Goal: Task Accomplishment & Management: Use online tool/utility

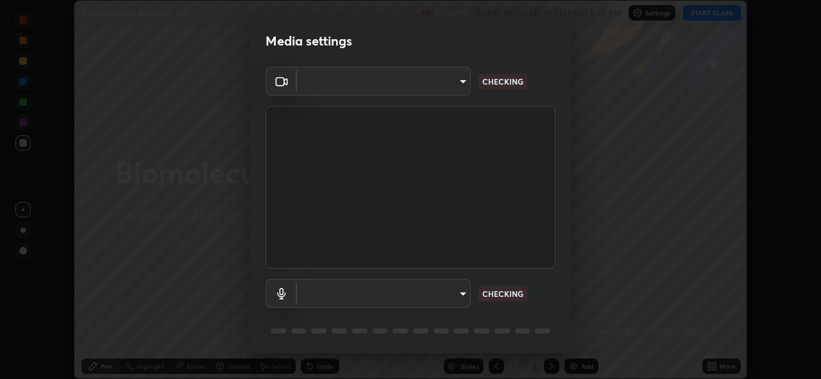
scroll to position [379, 821]
type input "8c17a5d152d90efee16c6d0123f72e1c8e3faabb66c5818a7671abbc9a97bc9a"
click at [456, 293] on body "Erase all Biomolecules & Enzymes - 09 Recording WAS SCHEDULED TO START AT 4:00 …" at bounding box center [410, 189] width 821 height 379
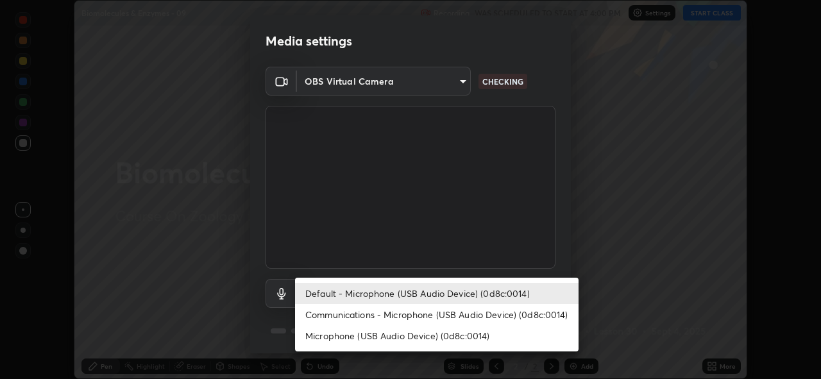
click at [452, 314] on li "Communications - Microphone (USB Audio Device) (0d8c:0014)" at bounding box center [437, 314] width 284 height 21
type input "communications"
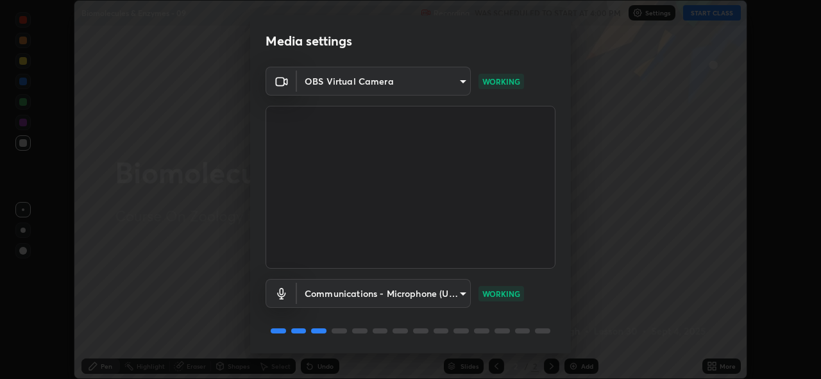
scroll to position [42, 0]
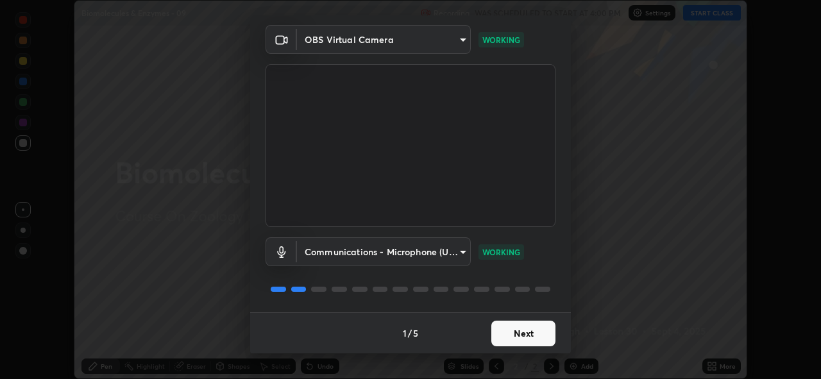
click at [520, 333] on button "Next" at bounding box center [523, 334] width 64 height 26
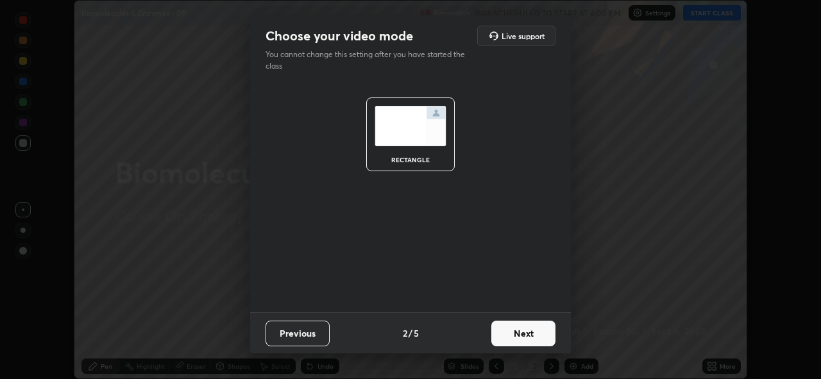
click at [523, 336] on button "Next" at bounding box center [523, 334] width 64 height 26
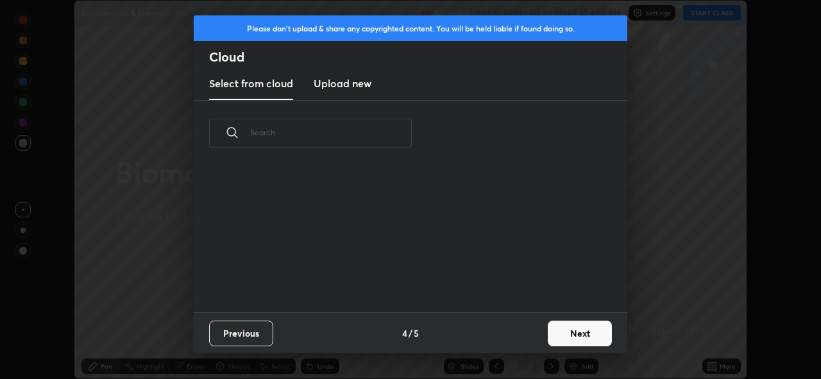
click at [533, 334] on div "Previous 4 / 5 Next" at bounding box center [411, 332] width 434 height 41
click at [548, 330] on button "Next" at bounding box center [580, 334] width 64 height 26
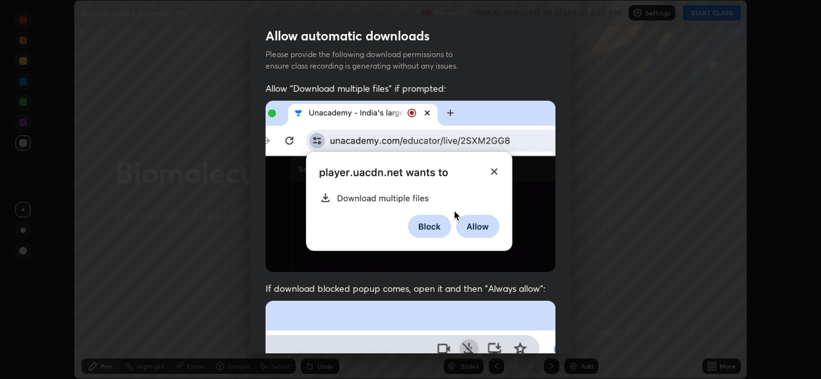
click at [565, 331] on div "Allow "Download multiple files" if prompted: If download blocked popup comes, o…" at bounding box center [410, 352] width 321 height 540
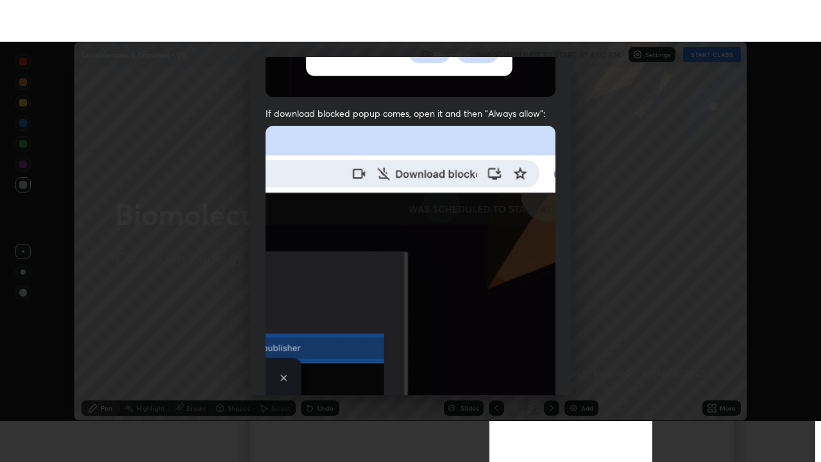
scroll to position [303, 0]
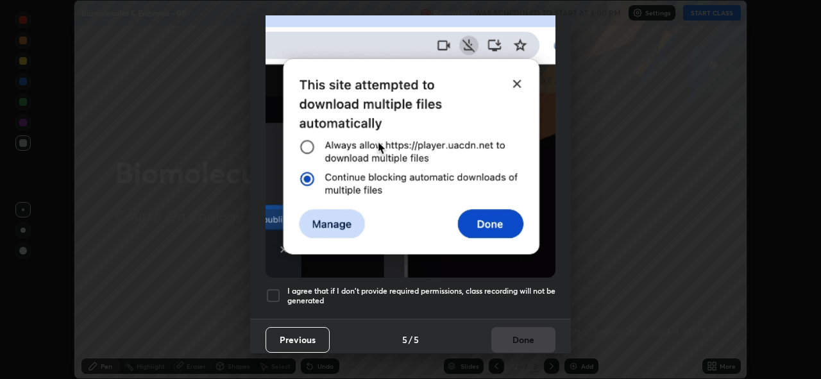
click at [523, 294] on h5 "I agree that if I don't provide required permissions, class recording will not …" at bounding box center [421, 296] width 268 height 20
click at [520, 335] on button "Done" at bounding box center [523, 340] width 64 height 26
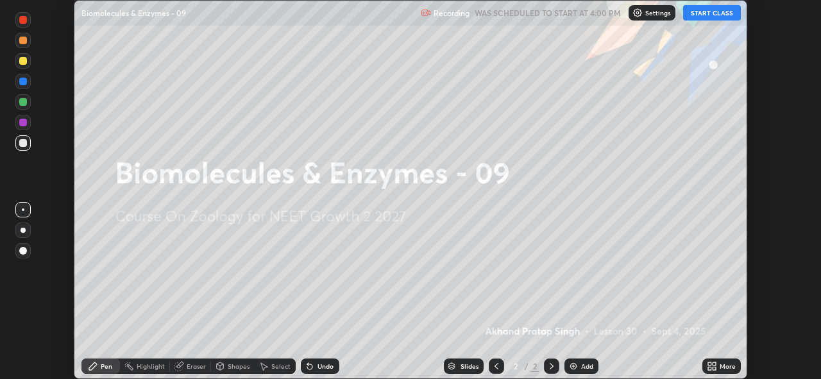
click at [703, 18] on button "START CLASS" at bounding box center [712, 12] width 58 height 15
click at [715, 363] on icon at bounding box center [714, 363] width 3 height 3
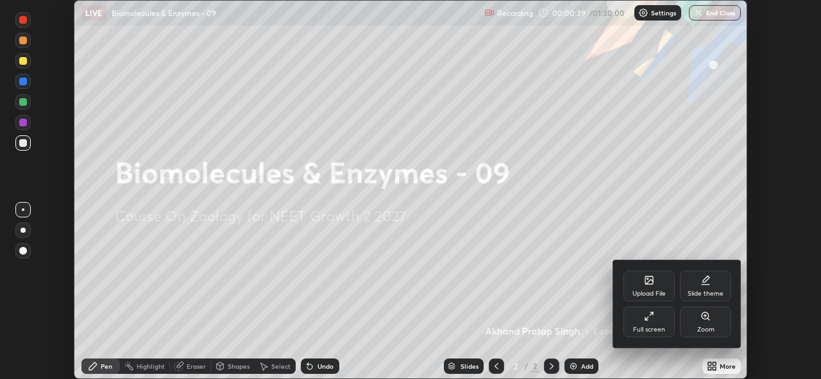
click at [645, 287] on div "Upload File" at bounding box center [649, 286] width 51 height 31
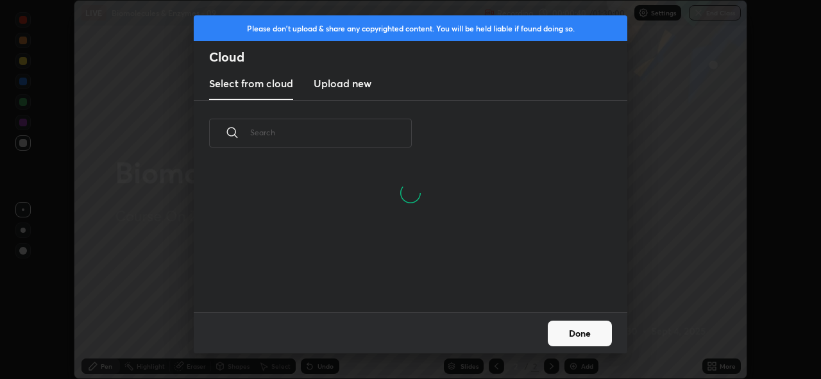
click at [354, 87] on h3 "Upload new" at bounding box center [343, 83] width 58 height 15
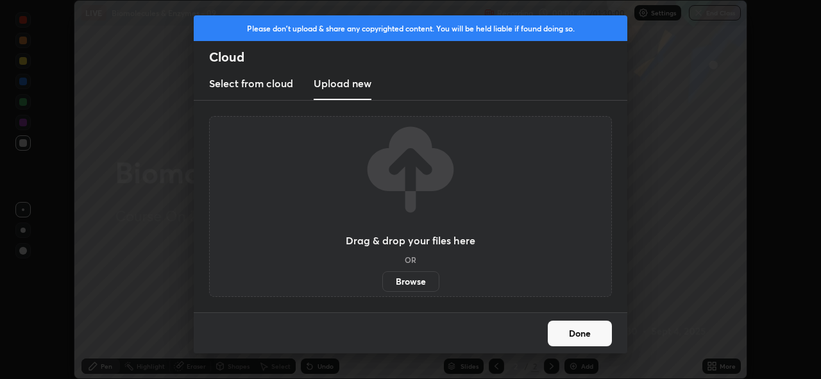
click at [426, 283] on label "Browse" at bounding box center [410, 281] width 57 height 21
click at [382, 283] on input "Browse" at bounding box center [382, 281] width 0 height 21
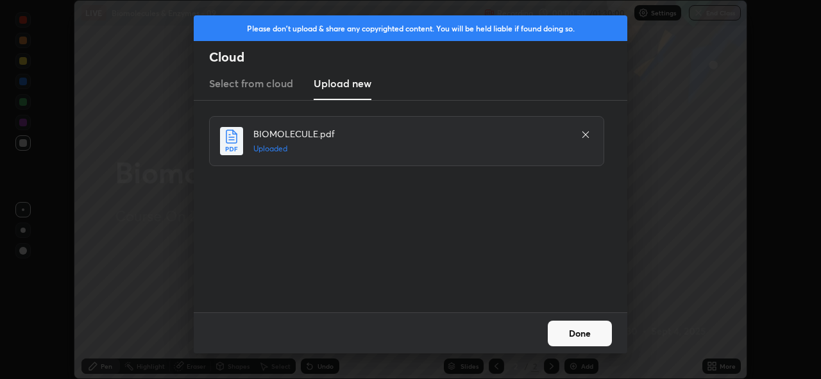
click at [584, 331] on button "Done" at bounding box center [580, 334] width 64 height 26
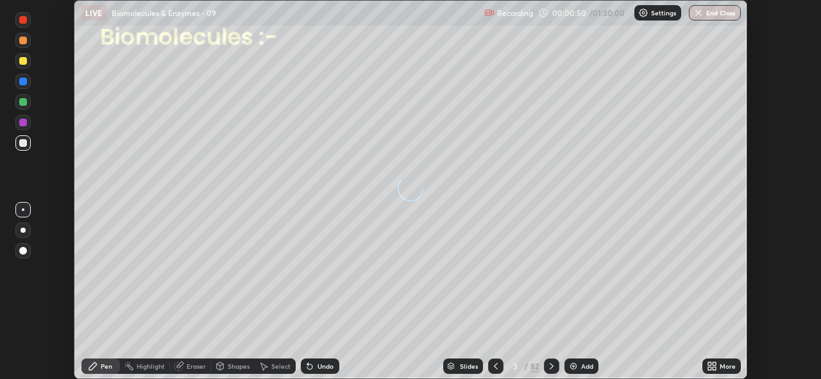
click at [709, 362] on icon at bounding box center [709, 363] width 3 height 3
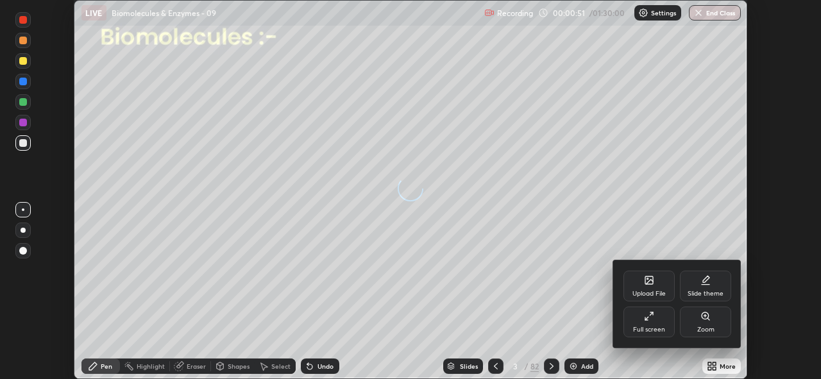
click at [654, 327] on div "Full screen" at bounding box center [649, 330] width 32 height 6
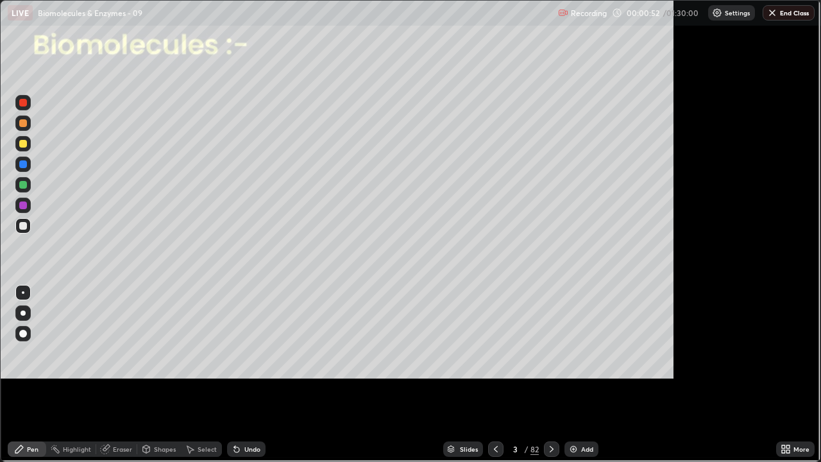
scroll to position [462, 821]
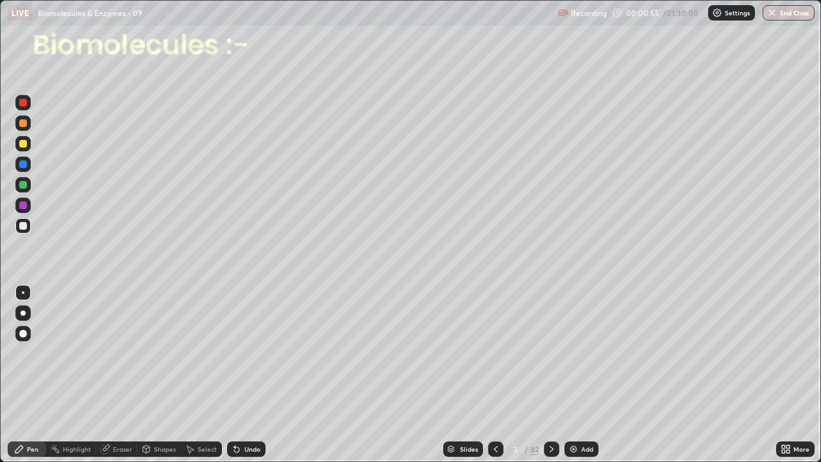
click at [456, 379] on div "Slides" at bounding box center [463, 448] width 40 height 15
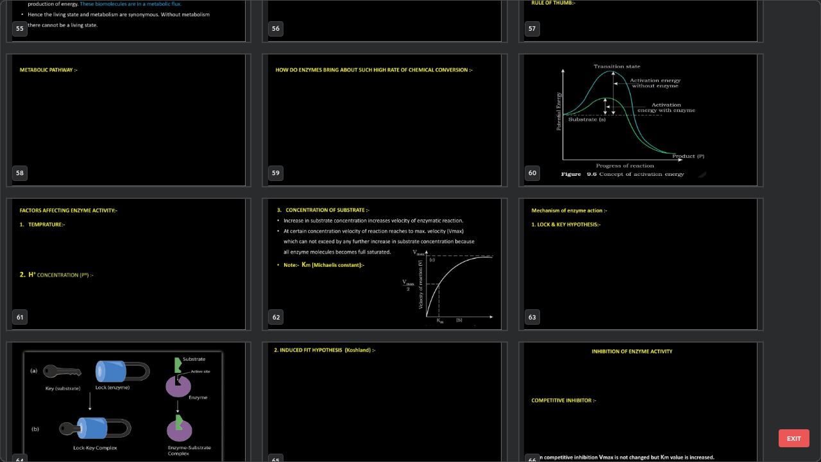
scroll to position [2689, 0]
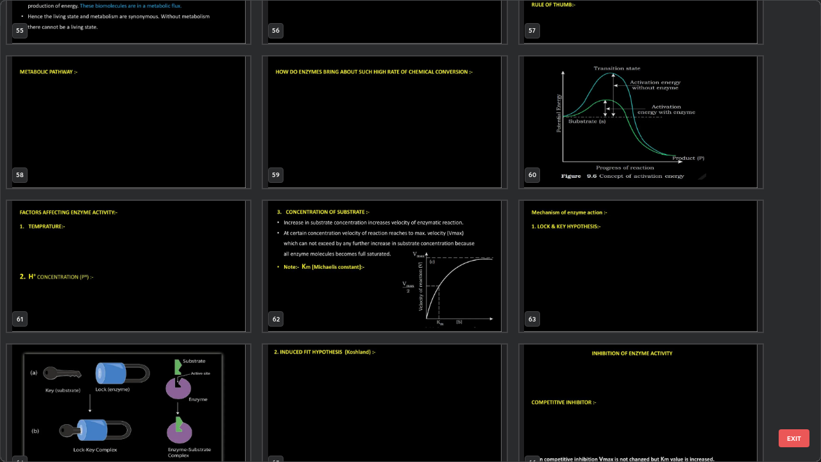
click at [454, 312] on img "grid" at bounding box center [384, 267] width 243 height 132
click at [450, 311] on img "grid" at bounding box center [384, 267] width 243 height 132
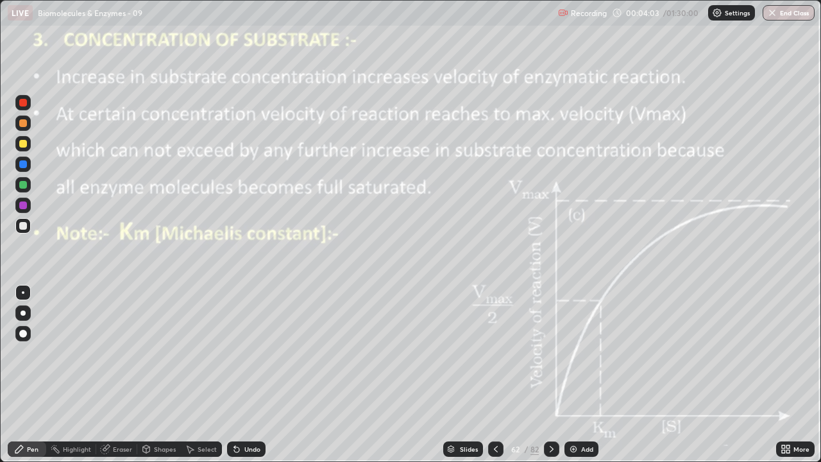
click at [550, 379] on icon at bounding box center [552, 449] width 10 height 10
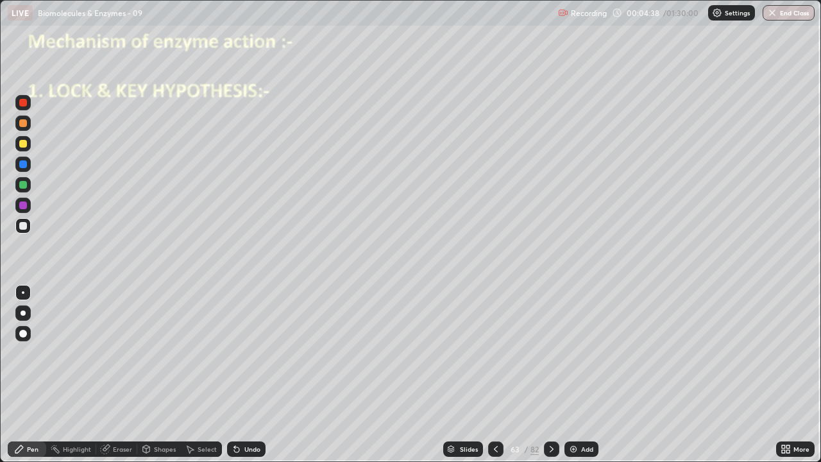
click at [24, 226] on div at bounding box center [23, 226] width 8 height 8
click at [25, 330] on div at bounding box center [22, 333] width 15 height 15
click at [23, 185] on div at bounding box center [23, 185] width 8 height 8
click at [22, 208] on div at bounding box center [23, 205] width 8 height 8
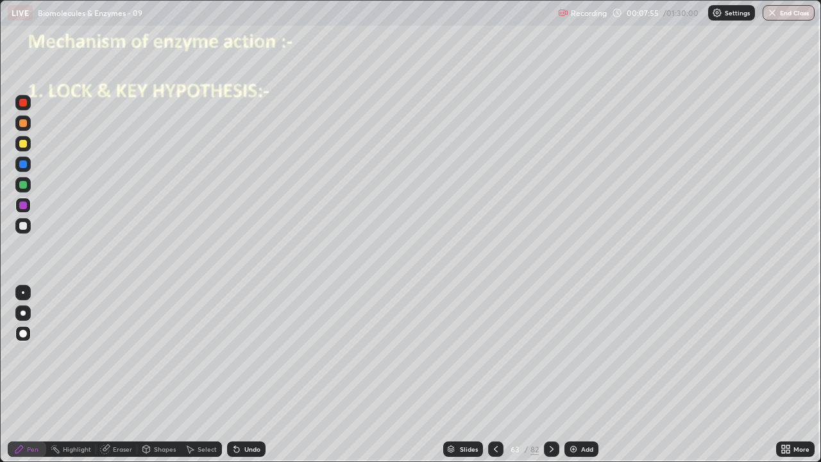
click at [550, 379] on icon at bounding box center [552, 449] width 10 height 10
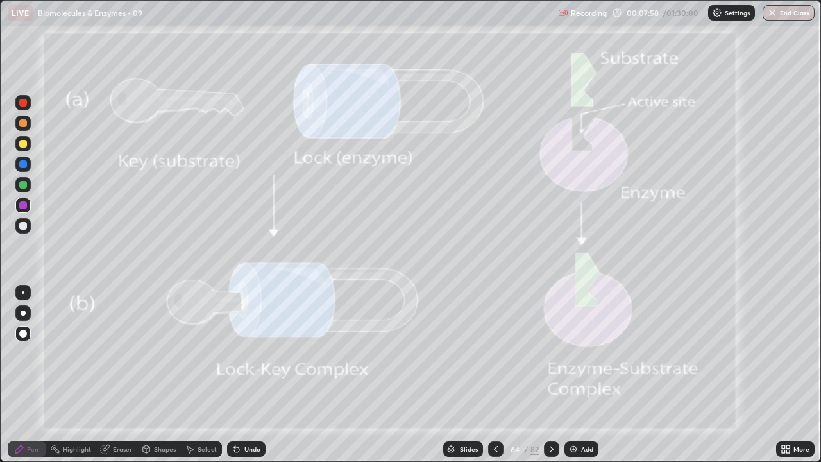
click at [23, 103] on div at bounding box center [23, 103] width 8 height 8
click at [493, 379] on div at bounding box center [495, 448] width 15 height 15
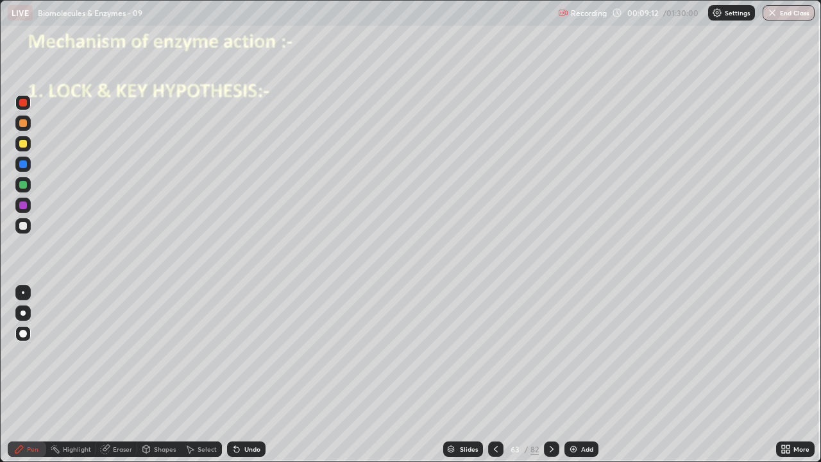
click at [108, 379] on icon at bounding box center [106, 448] width 7 height 6
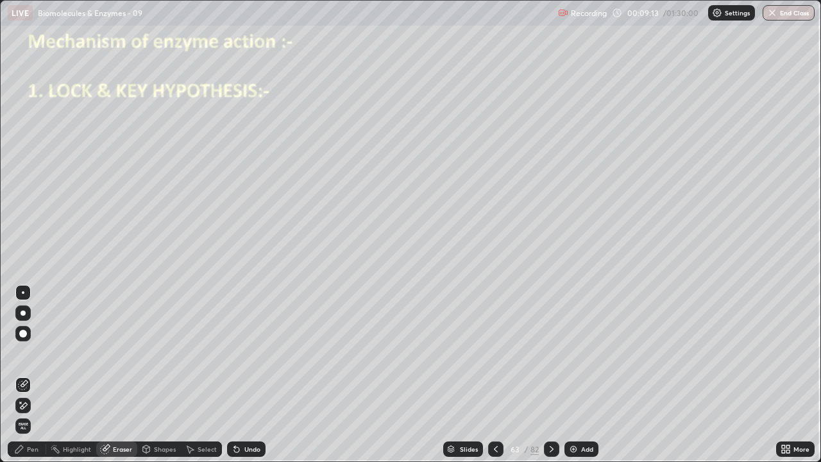
click at [23, 379] on icon at bounding box center [23, 405] width 10 height 11
click at [21, 379] on icon at bounding box center [19, 449] width 8 height 8
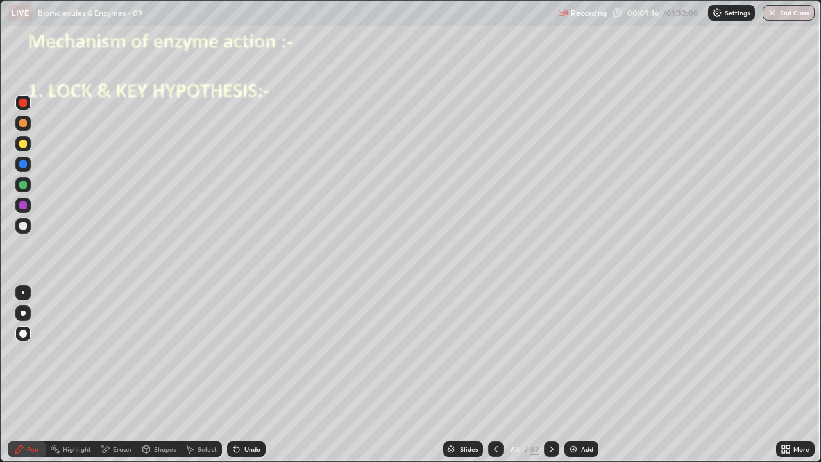
click at [23, 293] on div at bounding box center [23, 292] width 3 height 3
click at [26, 226] on div at bounding box center [23, 226] width 8 height 8
click at [550, 379] on icon at bounding box center [552, 449] width 10 height 10
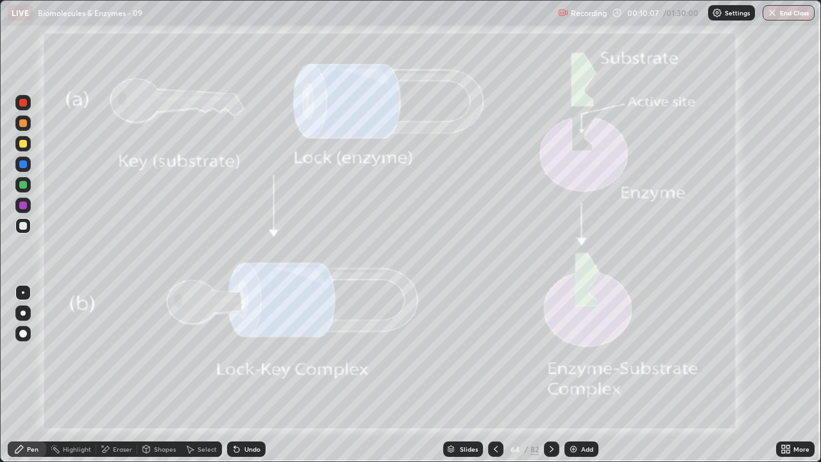
click at [550, 379] on icon at bounding box center [552, 449] width 10 height 10
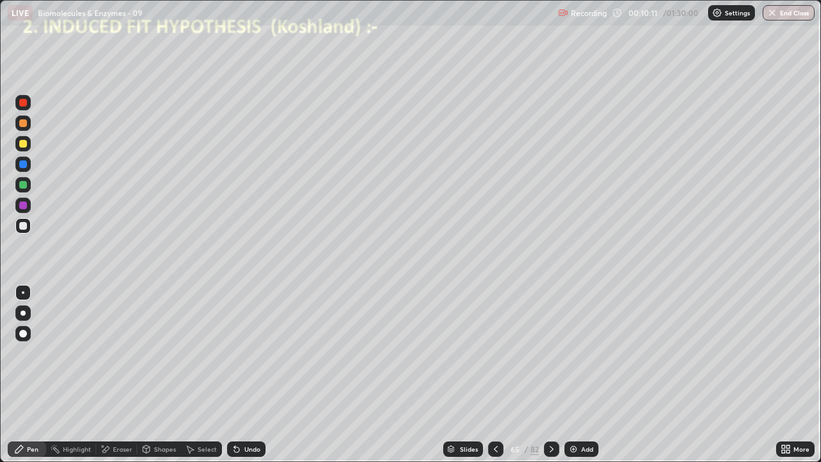
click at [24, 226] on div at bounding box center [23, 226] width 8 height 8
click at [23, 293] on div at bounding box center [23, 292] width 3 height 3
click at [28, 164] on div at bounding box center [22, 164] width 15 height 15
click at [24, 334] on div at bounding box center [23, 334] width 8 height 8
click at [24, 185] on div at bounding box center [23, 185] width 8 height 8
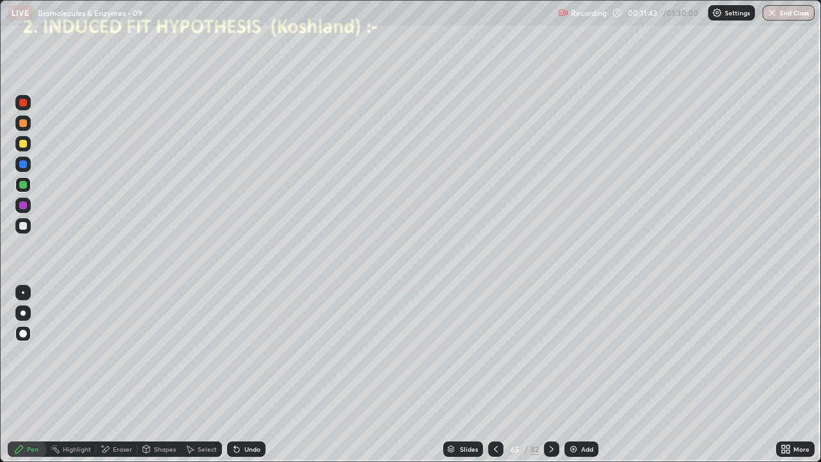
click at [118, 379] on div "Eraser" at bounding box center [122, 449] width 19 height 6
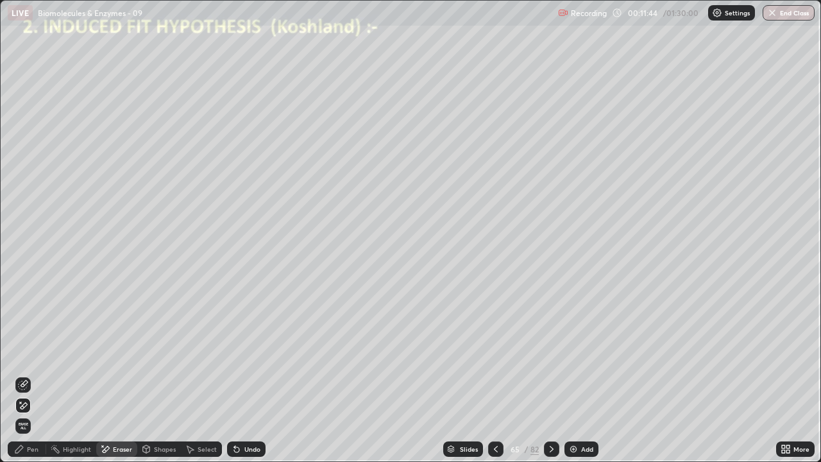
click at [21, 379] on icon at bounding box center [20, 402] width 1 height 1
click at [31, 379] on div "Pen" at bounding box center [27, 448] width 38 height 15
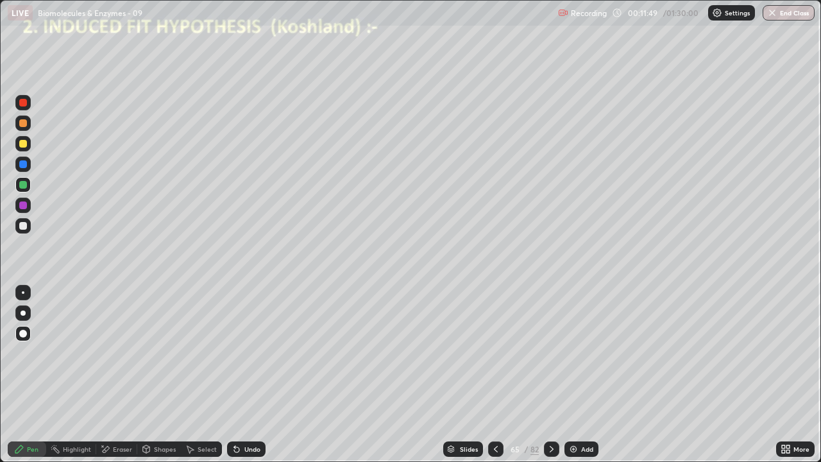
click at [21, 286] on div at bounding box center [22, 292] width 15 height 15
click at [550, 379] on icon at bounding box center [552, 449] width 10 height 10
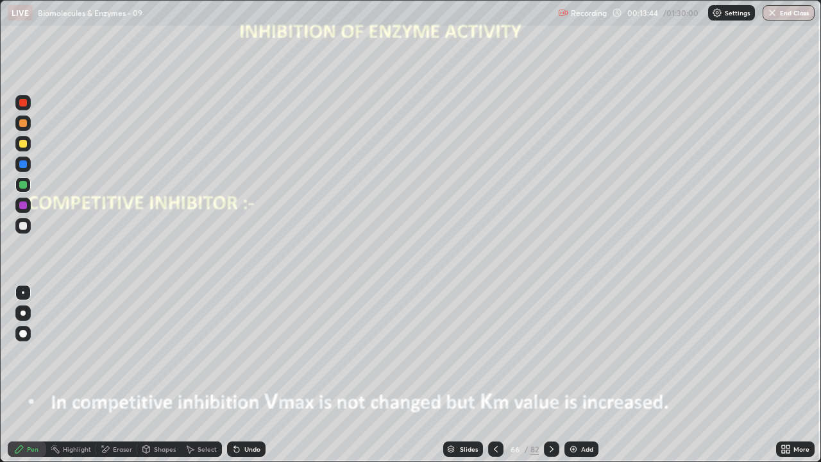
click at [24, 229] on div at bounding box center [23, 226] width 8 height 8
click at [25, 225] on div at bounding box center [23, 226] width 8 height 8
click at [24, 163] on div at bounding box center [23, 164] width 8 height 8
click at [22, 313] on div at bounding box center [23, 313] width 5 height 5
click at [23, 293] on div at bounding box center [23, 292] width 3 height 3
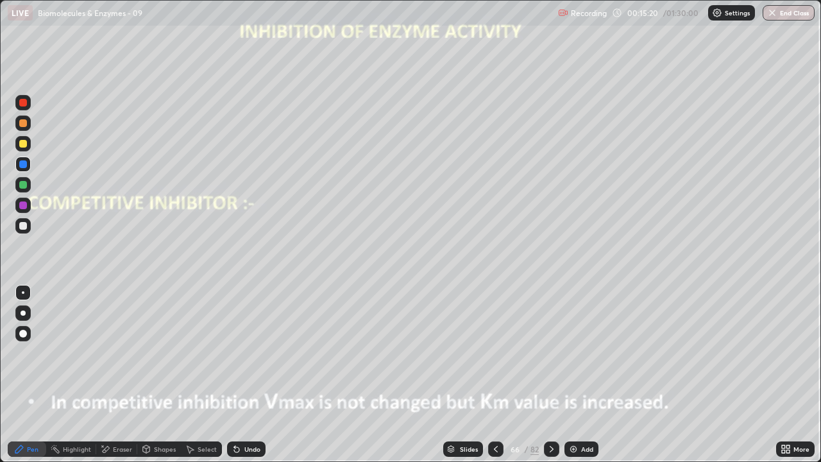
click at [24, 226] on div at bounding box center [23, 226] width 8 height 8
click at [23, 165] on div at bounding box center [23, 164] width 8 height 8
click at [26, 184] on div at bounding box center [23, 185] width 8 height 8
click at [26, 205] on div at bounding box center [23, 205] width 8 height 8
click at [23, 185] on div at bounding box center [23, 185] width 8 height 8
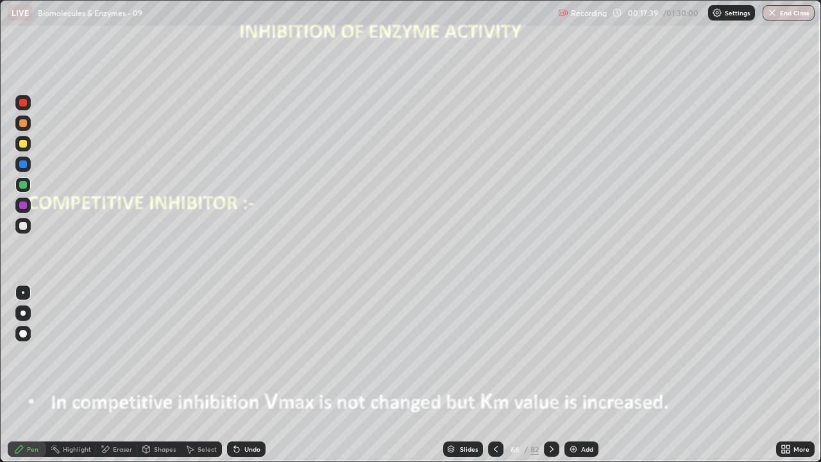
click at [26, 205] on div at bounding box center [23, 205] width 8 height 8
click at [30, 187] on div at bounding box center [22, 184] width 15 height 15
click at [23, 333] on div at bounding box center [23, 334] width 8 height 8
click at [22, 146] on div at bounding box center [23, 144] width 8 height 8
click at [22, 109] on div at bounding box center [22, 102] width 15 height 15
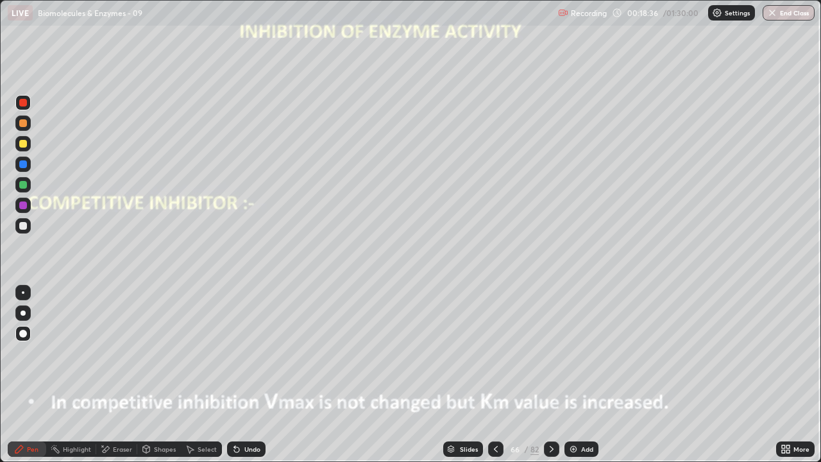
click at [25, 185] on div at bounding box center [23, 185] width 8 height 8
click at [28, 142] on div at bounding box center [22, 143] width 15 height 15
click at [28, 227] on div at bounding box center [22, 225] width 15 height 15
click at [23, 293] on div at bounding box center [23, 292] width 3 height 3
click at [490, 379] on div at bounding box center [495, 448] width 15 height 15
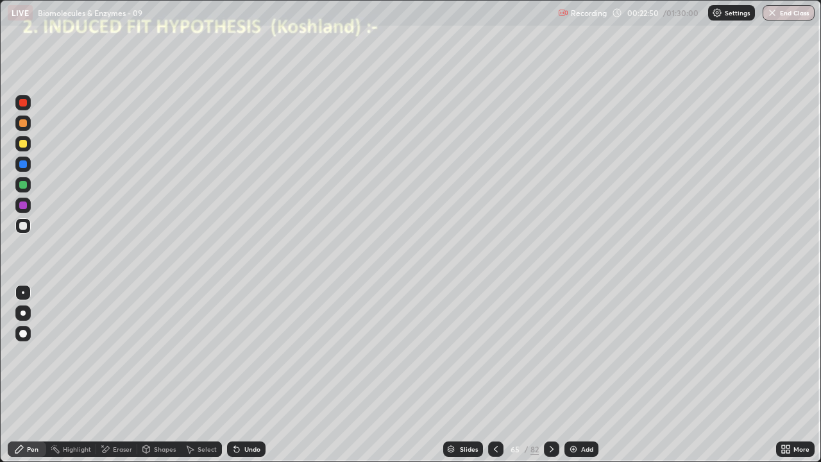
click at [490, 379] on div at bounding box center [495, 448] width 15 height 15
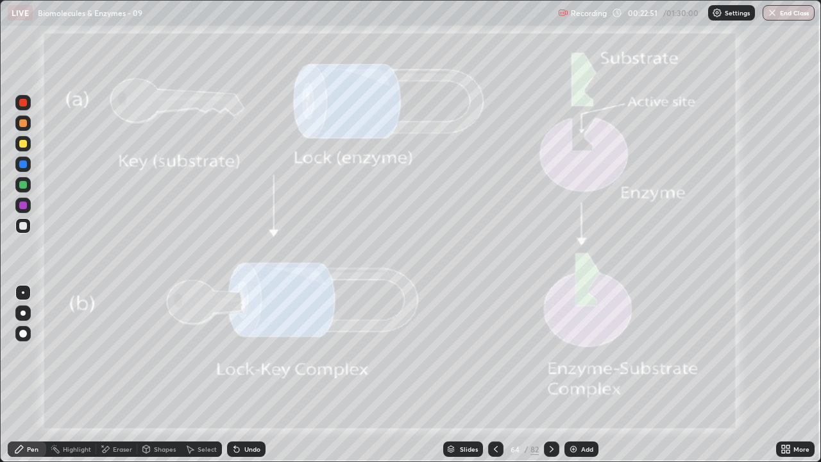
click at [490, 379] on div at bounding box center [495, 448] width 15 height 15
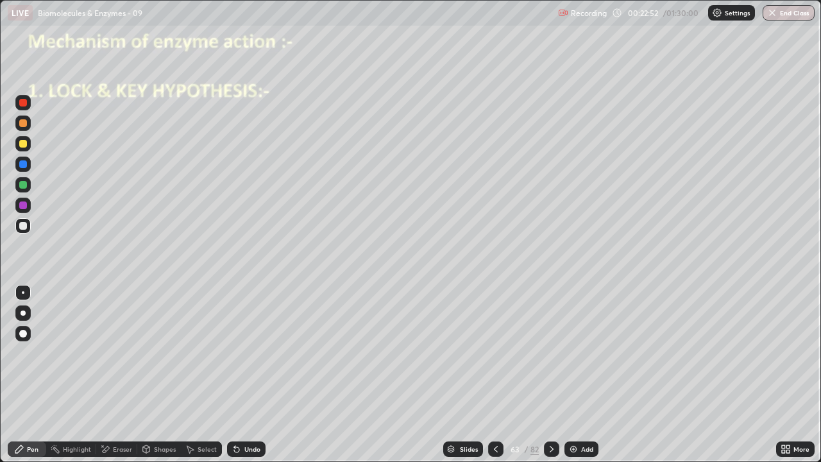
click at [495, 379] on icon at bounding box center [496, 449] width 10 height 10
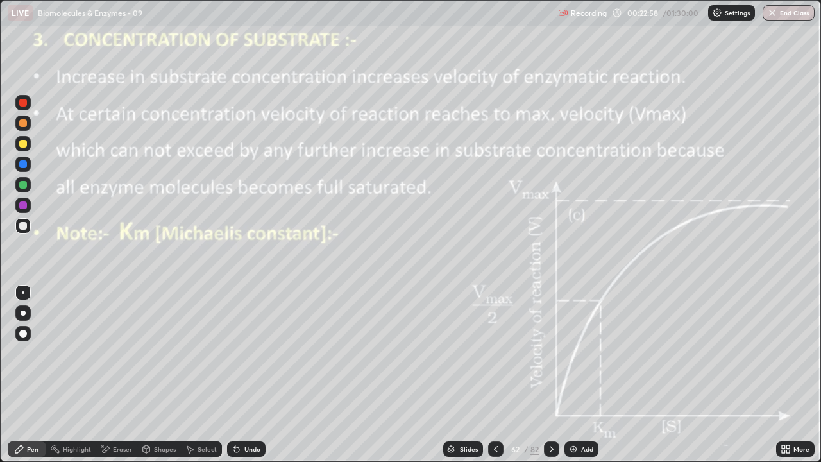
click at [22, 184] on div at bounding box center [23, 185] width 8 height 8
click at [22, 334] on div at bounding box center [23, 334] width 8 height 8
click at [554, 379] on icon at bounding box center [552, 449] width 10 height 10
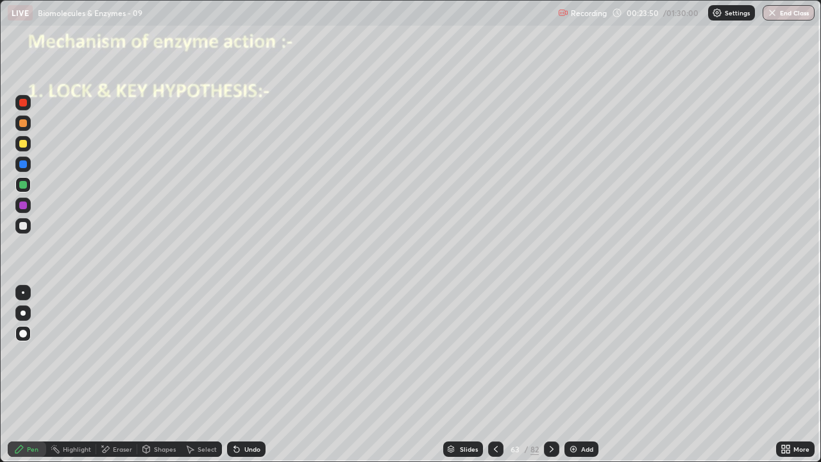
click at [550, 379] on icon at bounding box center [552, 449] width 10 height 10
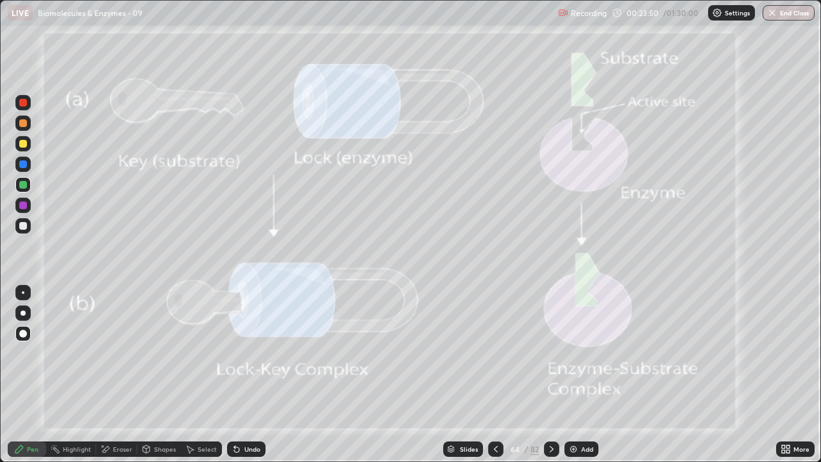
click at [550, 379] on icon at bounding box center [552, 449] width 10 height 10
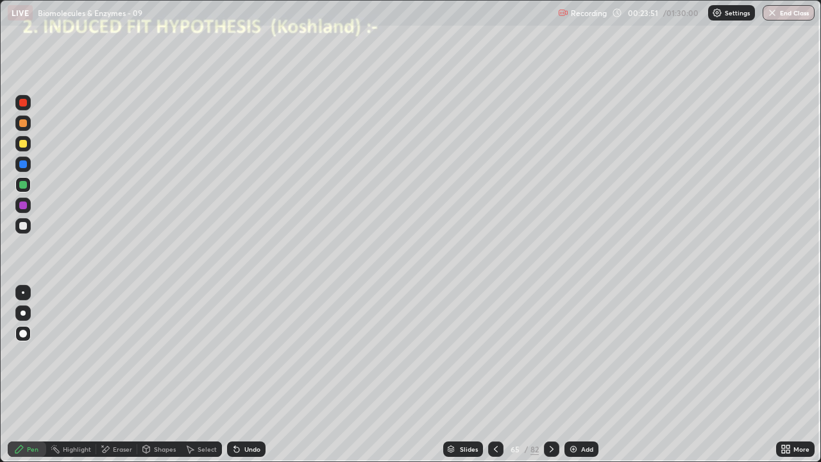
click at [545, 379] on div at bounding box center [551, 448] width 15 height 15
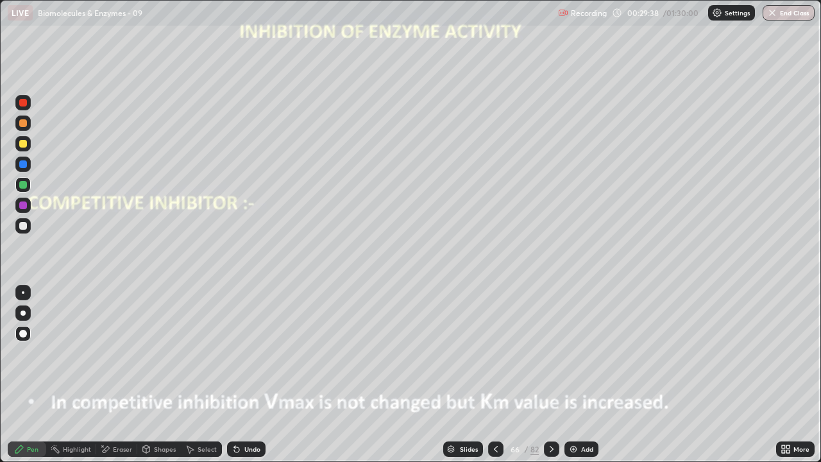
click at [550, 379] on icon at bounding box center [552, 449] width 10 height 10
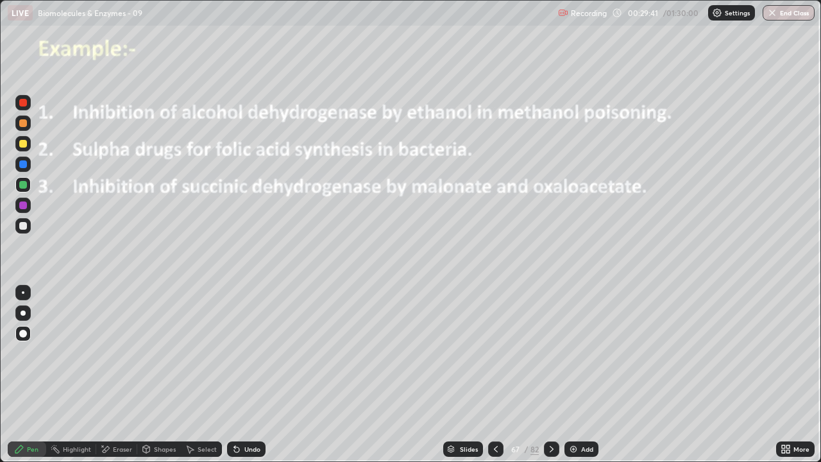
click at [25, 104] on div at bounding box center [23, 103] width 8 height 8
click at [23, 293] on div at bounding box center [23, 292] width 3 height 3
click at [25, 205] on div at bounding box center [23, 205] width 8 height 8
click at [117, 379] on div "Eraser" at bounding box center [122, 449] width 19 height 6
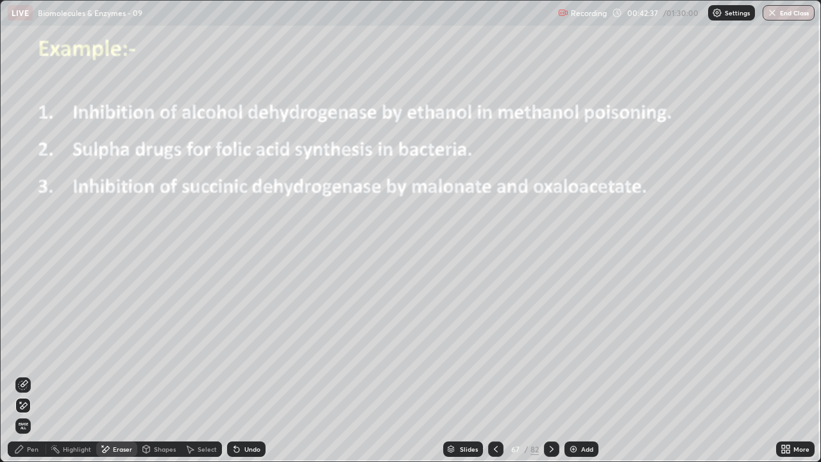
click at [24, 379] on icon at bounding box center [24, 405] width 7 height 6
click at [30, 379] on div "Pen" at bounding box center [33, 449] width 12 height 6
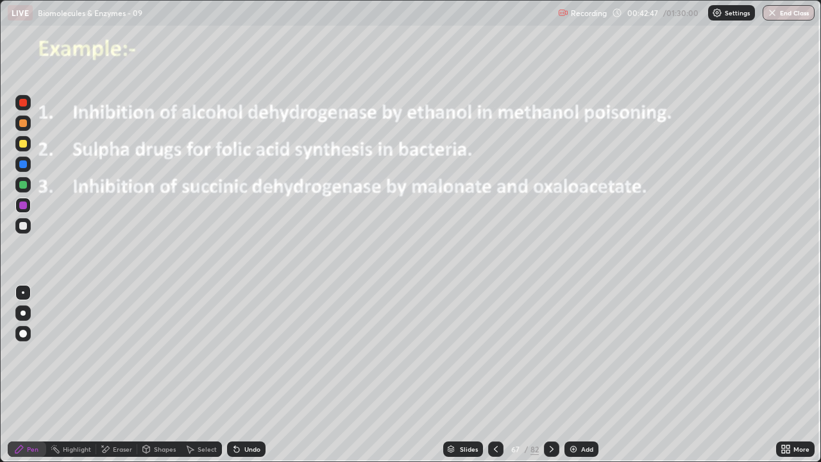
click at [23, 293] on div at bounding box center [23, 292] width 3 height 3
click at [28, 292] on div at bounding box center [22, 292] width 15 height 15
click at [21, 186] on div at bounding box center [23, 185] width 8 height 8
click at [25, 227] on div at bounding box center [23, 226] width 8 height 8
click at [253, 379] on div "Undo" at bounding box center [252, 449] width 16 height 6
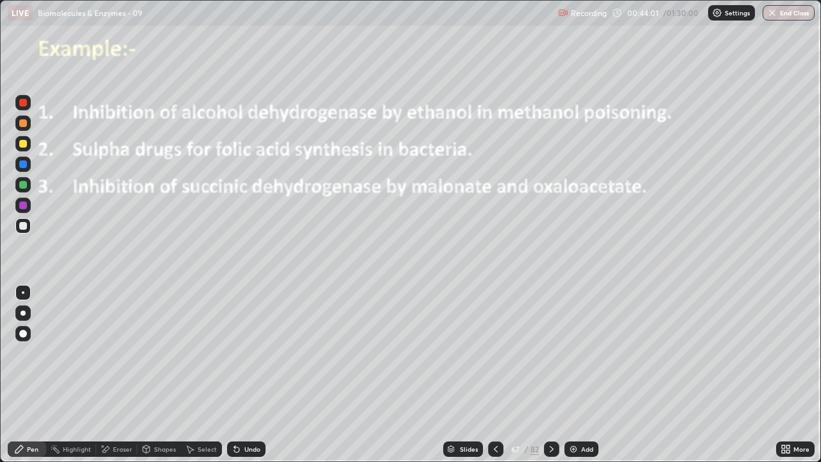
click at [257, 379] on div "Undo" at bounding box center [252, 449] width 16 height 6
click at [254, 379] on div "Undo" at bounding box center [252, 449] width 16 height 6
click at [251, 379] on div "Undo" at bounding box center [246, 448] width 38 height 15
click at [255, 379] on div "Undo" at bounding box center [246, 448] width 38 height 15
click at [25, 205] on div at bounding box center [23, 205] width 8 height 8
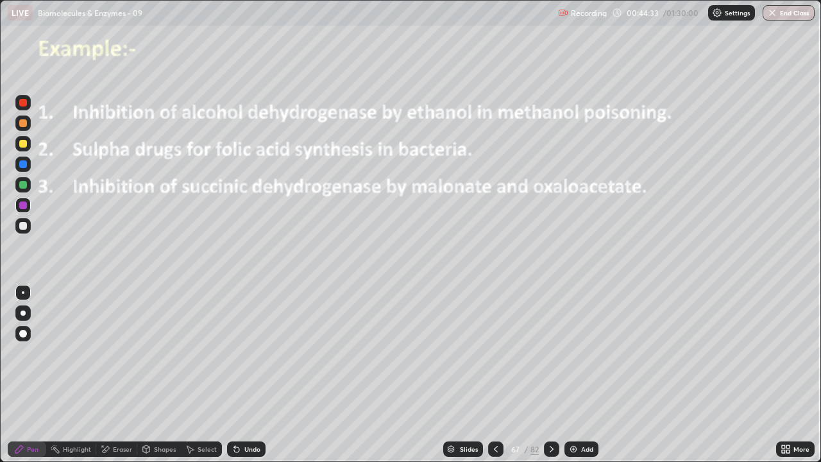
click at [201, 379] on div "Select" at bounding box center [207, 449] width 19 height 6
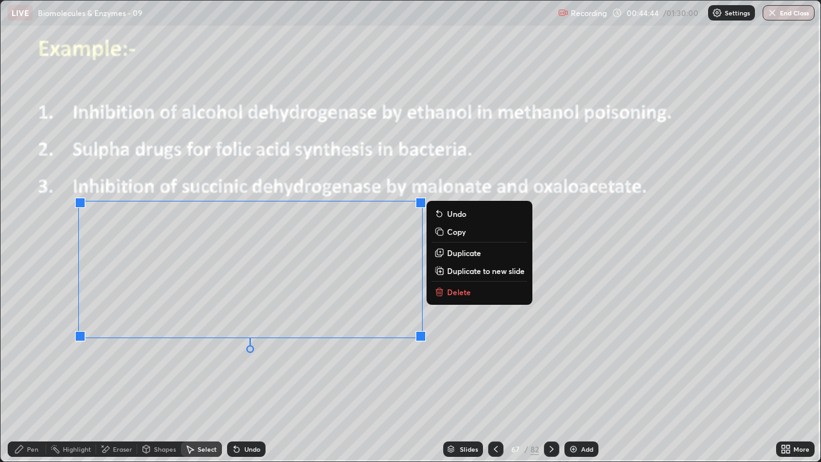
click at [40, 339] on div "0 ° Undo Copy Duplicate Duplicate to new slide Delete" at bounding box center [411, 231] width 820 height 461
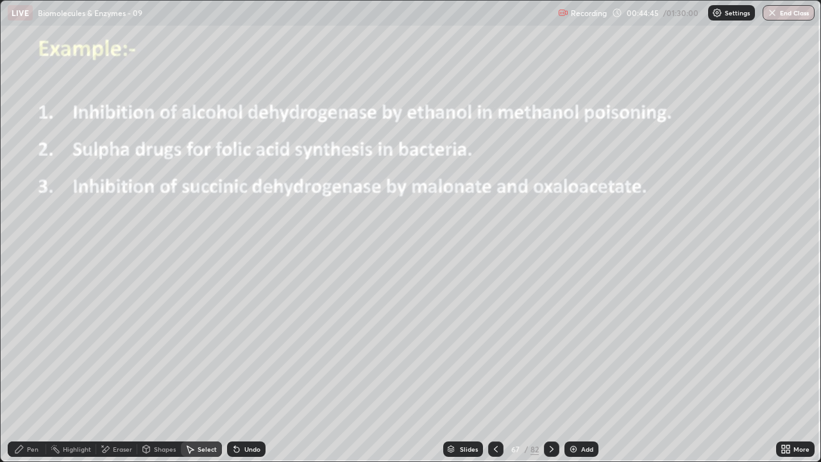
click at [25, 379] on div "Pen" at bounding box center [27, 448] width 38 height 15
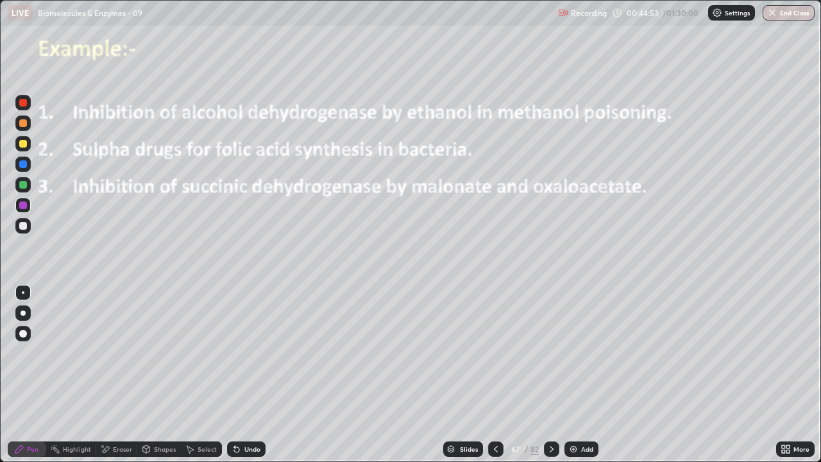
click at [231, 379] on div "Undo" at bounding box center [244, 449] width 44 height 26
click at [24, 188] on div at bounding box center [23, 185] width 8 height 8
click at [116, 379] on div "Eraser" at bounding box center [122, 449] width 19 height 6
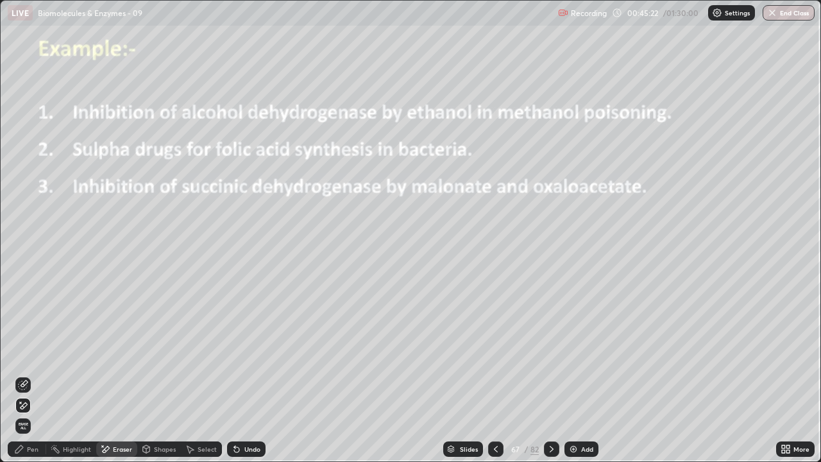
click at [28, 379] on div "Pen" at bounding box center [33, 449] width 12 height 6
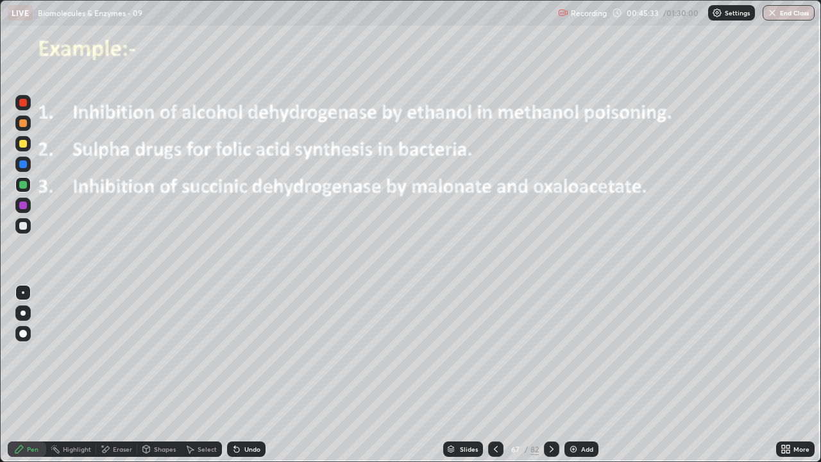
click at [235, 379] on icon at bounding box center [236, 449] width 5 height 5
click at [237, 379] on icon at bounding box center [237, 449] width 10 height 10
click at [26, 226] on div at bounding box center [23, 226] width 8 height 8
click at [24, 167] on div at bounding box center [23, 164] width 8 height 8
click at [251, 379] on div "Undo" at bounding box center [252, 449] width 16 height 6
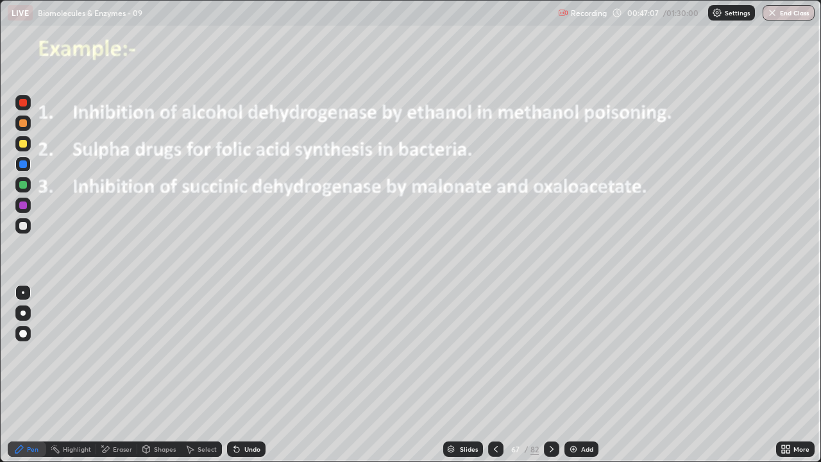
click at [237, 379] on icon at bounding box center [236, 449] width 5 height 5
click at [24, 203] on div at bounding box center [23, 205] width 8 height 8
click at [122, 379] on div "Eraser" at bounding box center [122, 449] width 19 height 6
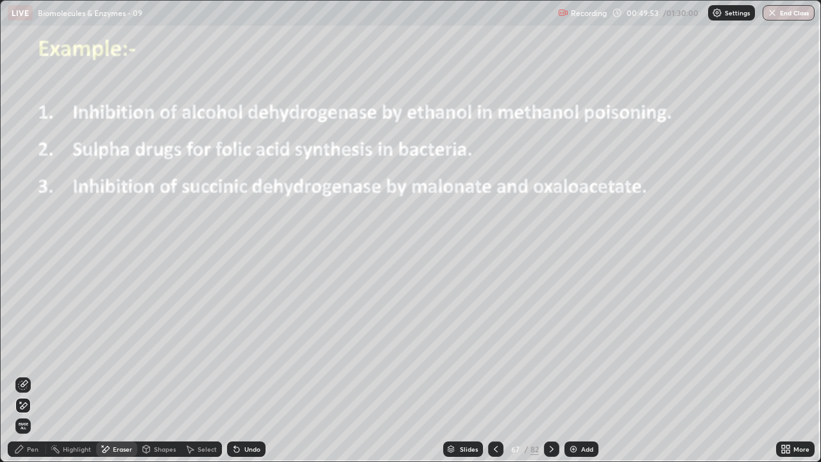
click at [24, 379] on icon at bounding box center [24, 405] width 7 height 6
click at [38, 379] on div "Pen" at bounding box center [27, 448] width 38 height 15
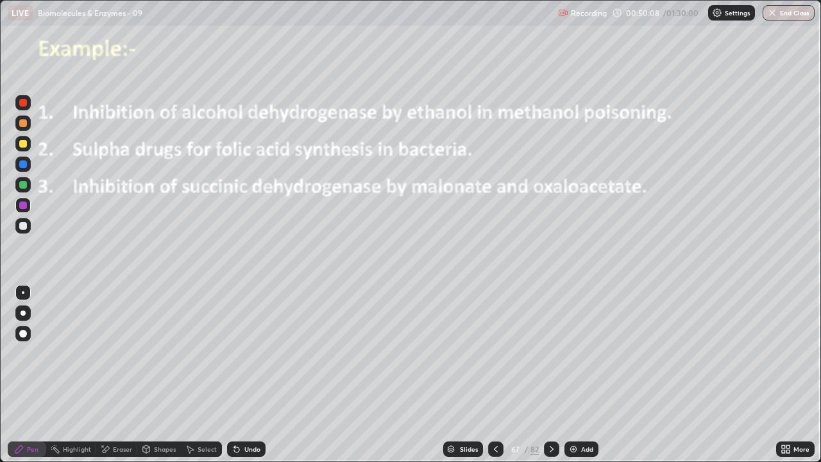
click at [21, 167] on div at bounding box center [23, 164] width 8 height 8
click at [25, 314] on div at bounding box center [22, 312] width 15 height 15
click at [550, 379] on icon at bounding box center [552, 449] width 10 height 10
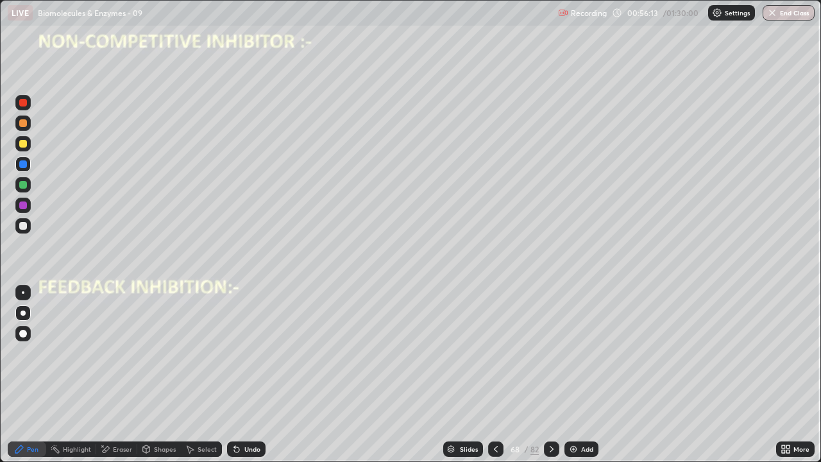
click at [24, 226] on div at bounding box center [23, 226] width 8 height 8
click at [23, 293] on div at bounding box center [23, 292] width 3 height 3
click at [26, 223] on div at bounding box center [23, 226] width 8 height 8
click at [119, 379] on div "Eraser" at bounding box center [122, 449] width 19 height 6
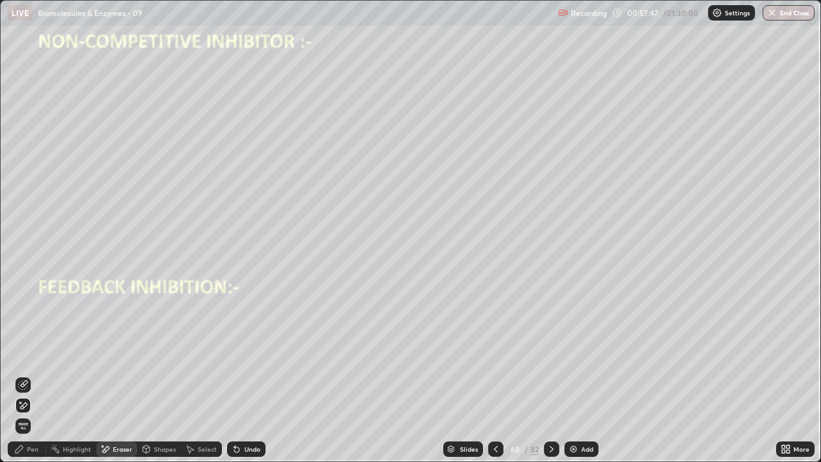
click at [21, 379] on icon at bounding box center [20, 402] width 1 height 1
click at [31, 379] on div "Pen" at bounding box center [33, 449] width 12 height 6
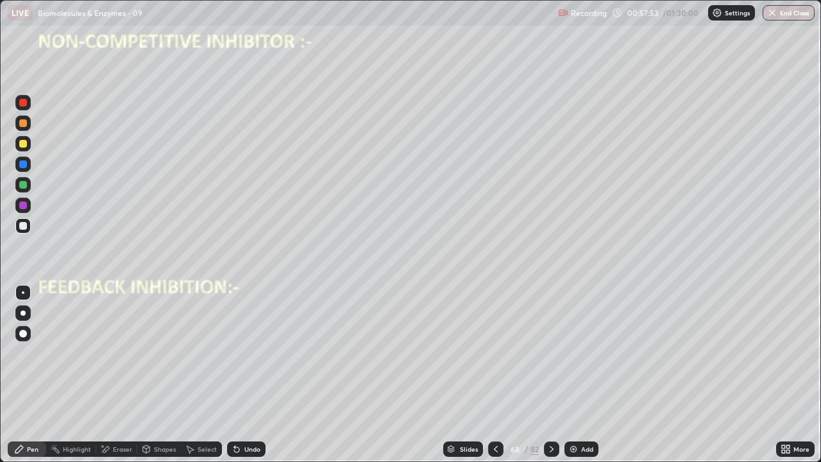
click at [23, 293] on div at bounding box center [23, 292] width 3 height 3
click at [26, 187] on div at bounding box center [23, 185] width 8 height 8
click at [30, 146] on div at bounding box center [22, 143] width 15 height 15
click at [24, 205] on div at bounding box center [23, 205] width 8 height 8
click at [234, 379] on icon at bounding box center [234, 446] width 1 height 1
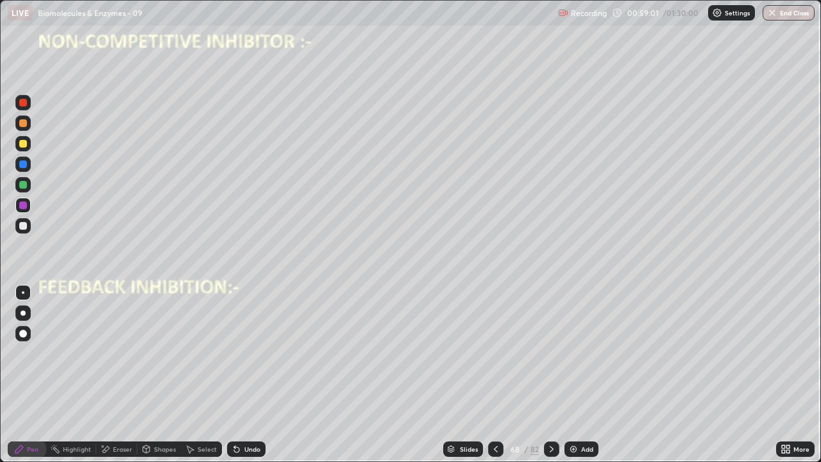
click at [234, 379] on icon at bounding box center [234, 446] width 1 height 1
click at [236, 379] on icon at bounding box center [237, 449] width 10 height 10
click at [239, 379] on icon at bounding box center [237, 449] width 10 height 10
click at [240, 379] on icon at bounding box center [237, 449] width 10 height 10
click at [242, 379] on div "Undo" at bounding box center [246, 448] width 38 height 15
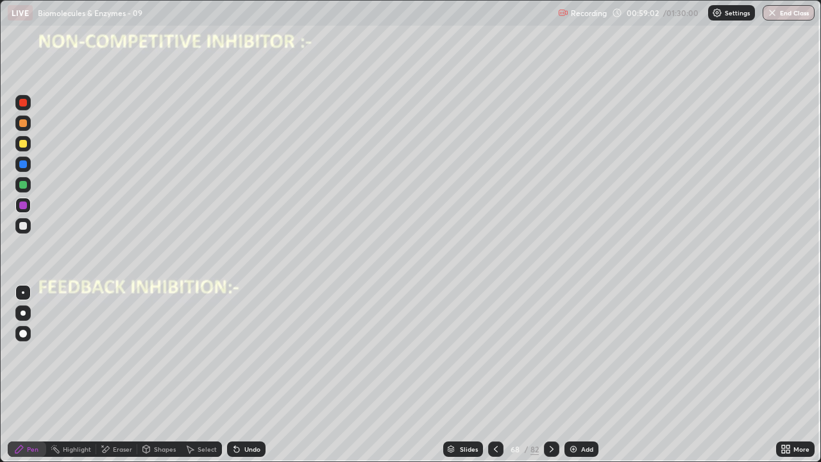
click at [242, 379] on div "Undo" at bounding box center [246, 448] width 38 height 15
click at [244, 379] on div "Undo" at bounding box center [252, 449] width 16 height 6
click at [21, 187] on div at bounding box center [23, 185] width 8 height 8
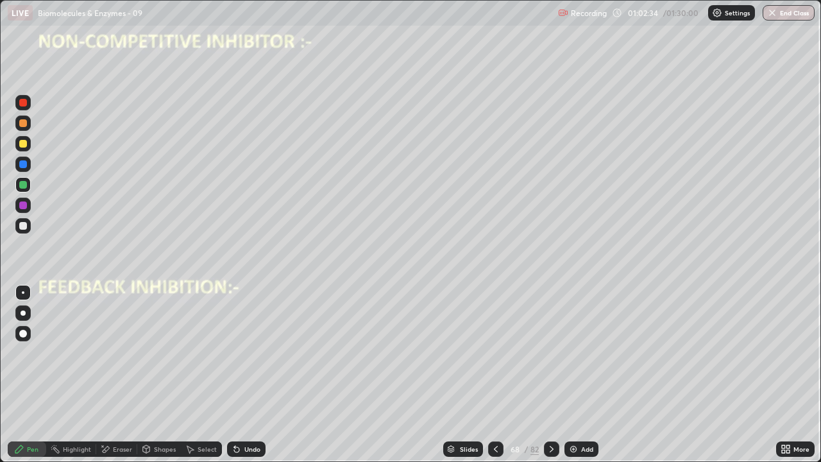
click at [23, 165] on div at bounding box center [23, 164] width 8 height 8
click at [24, 224] on div at bounding box center [23, 226] width 8 height 8
click at [24, 166] on div at bounding box center [23, 164] width 8 height 8
click at [24, 190] on div at bounding box center [22, 184] width 15 height 15
click at [24, 185] on div at bounding box center [23, 185] width 8 height 8
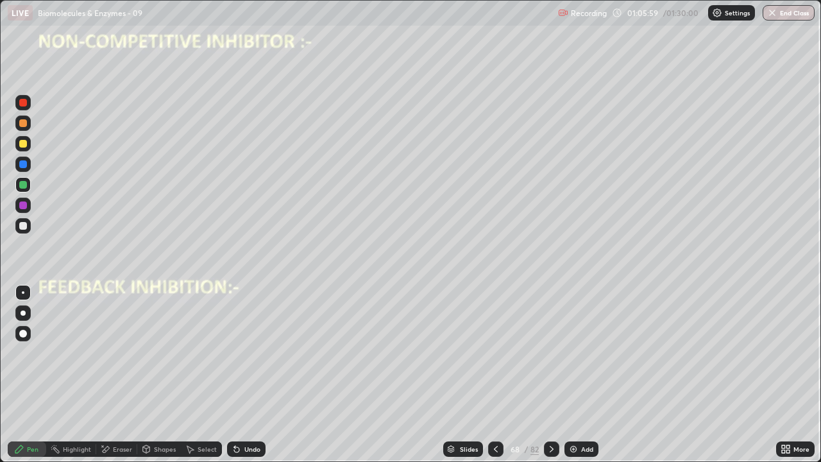
click at [552, 379] on icon at bounding box center [552, 449] width 10 height 10
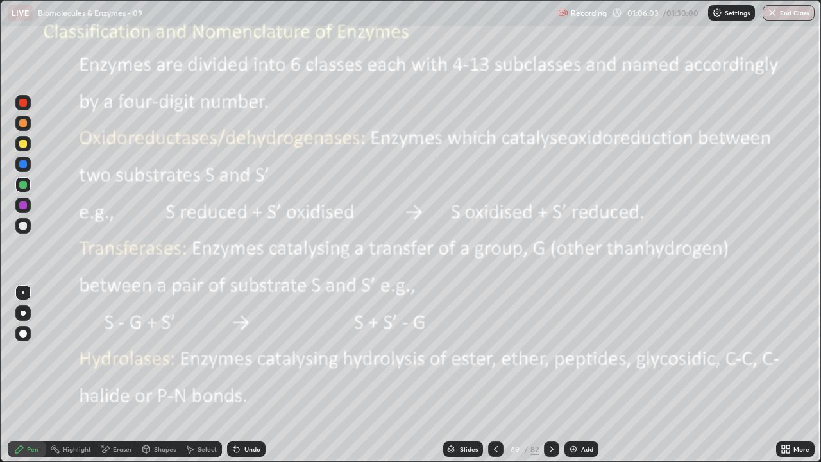
click at [30, 205] on div at bounding box center [22, 205] width 15 height 15
click at [24, 167] on div at bounding box center [23, 164] width 8 height 8
click at [22, 311] on div at bounding box center [23, 313] width 5 height 5
click at [550, 379] on icon at bounding box center [552, 449] width 10 height 10
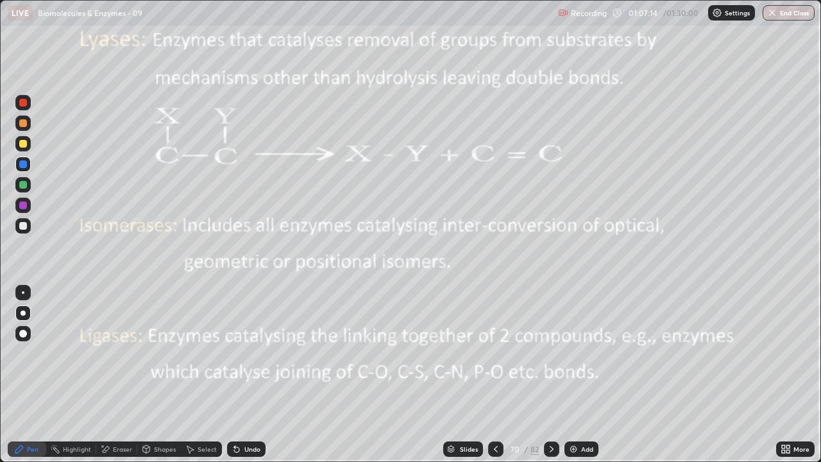
click at [488, 379] on div at bounding box center [495, 448] width 15 height 15
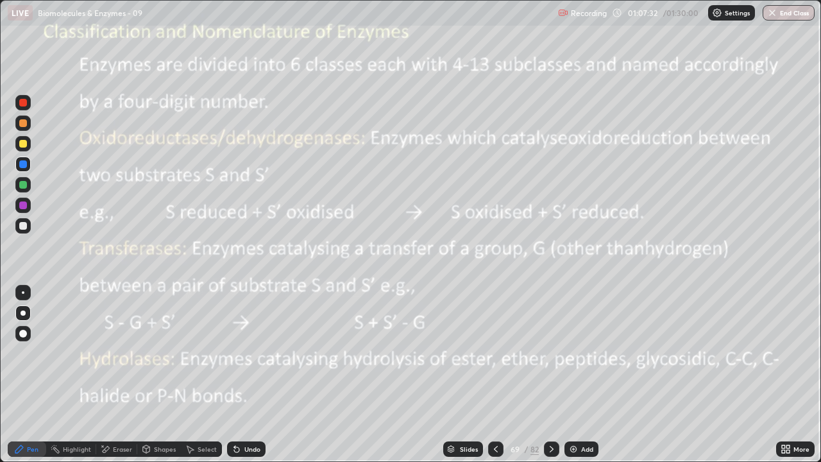
click at [25, 227] on div at bounding box center [23, 226] width 8 height 8
click at [24, 207] on div at bounding box center [23, 205] width 8 height 8
click at [23, 293] on div at bounding box center [23, 292] width 3 height 3
click at [550, 379] on icon at bounding box center [552, 449] width 10 height 10
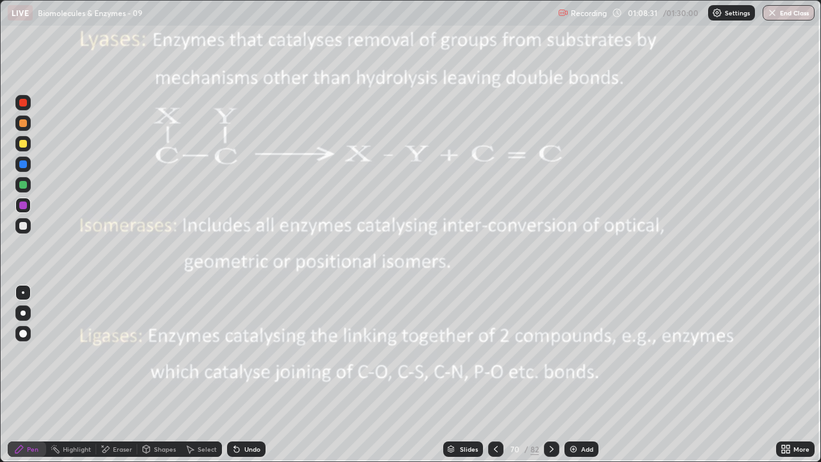
click at [495, 379] on icon at bounding box center [496, 449] width 10 height 10
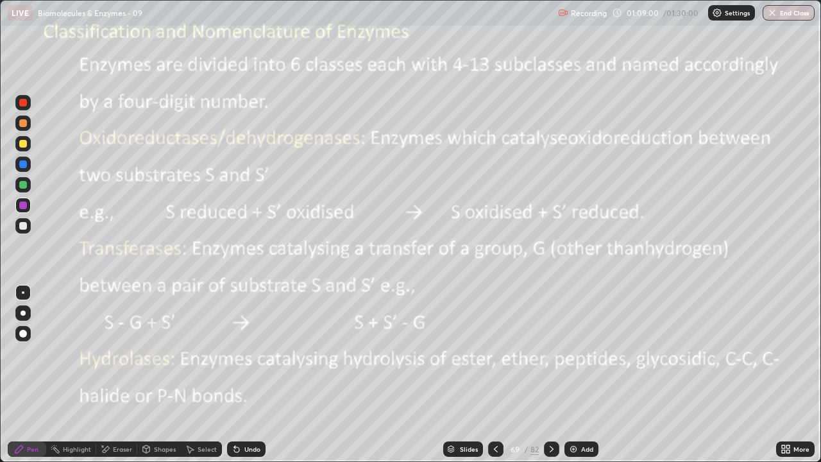
click at [24, 226] on div at bounding box center [23, 226] width 8 height 8
click at [26, 187] on div at bounding box center [23, 185] width 8 height 8
click at [28, 126] on div at bounding box center [22, 122] width 15 height 15
click at [23, 164] on div at bounding box center [23, 164] width 8 height 8
click at [552, 379] on icon at bounding box center [552, 449] width 10 height 10
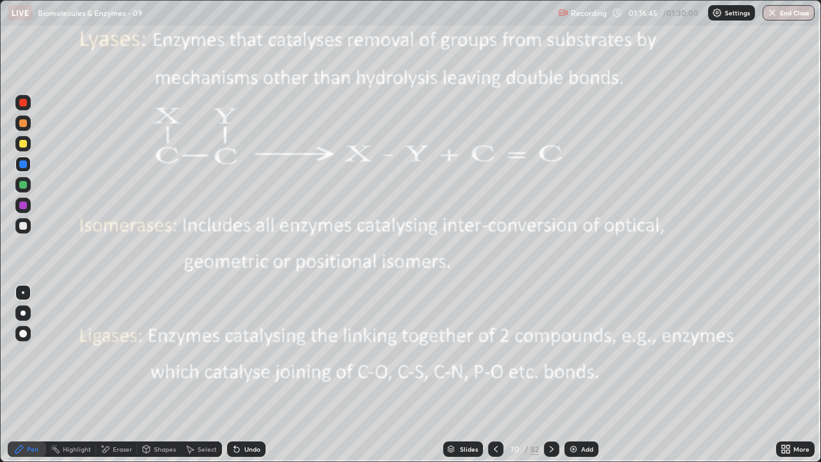
click at [557, 379] on div at bounding box center [551, 448] width 15 height 15
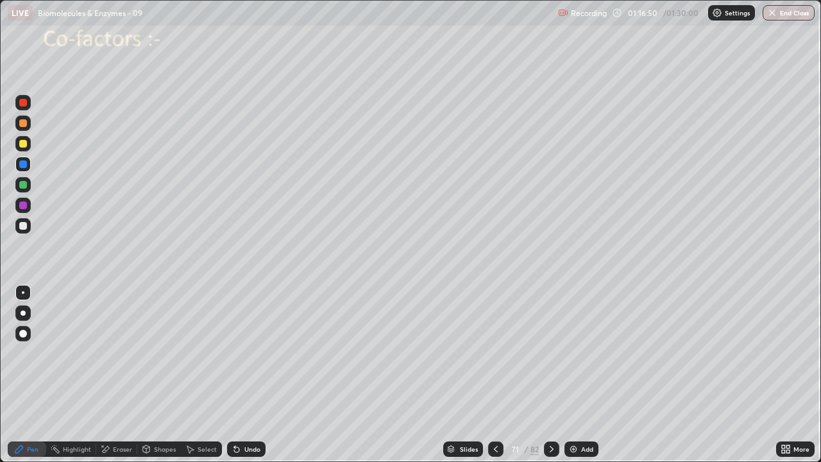
click at [30, 187] on div at bounding box center [22, 184] width 15 height 15
click at [29, 227] on div at bounding box center [22, 225] width 15 height 15
click at [25, 164] on div at bounding box center [23, 164] width 8 height 8
click at [26, 147] on div at bounding box center [22, 143] width 15 height 15
click at [239, 379] on icon at bounding box center [237, 449] width 10 height 10
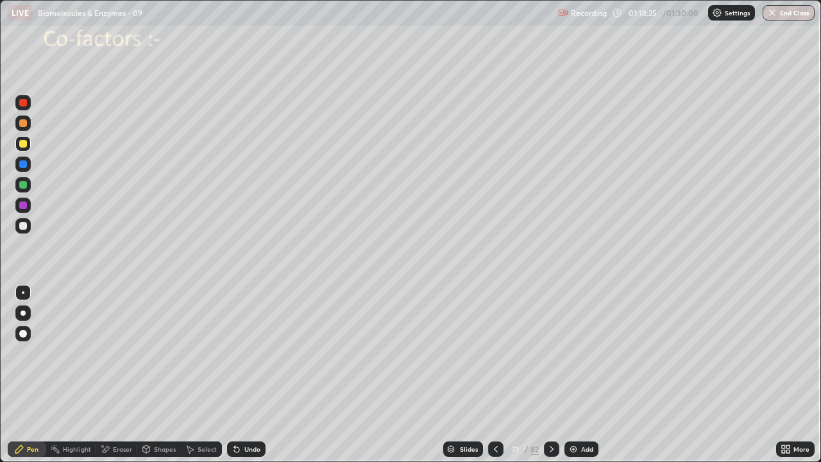
click at [26, 162] on div at bounding box center [23, 164] width 8 height 8
click at [24, 185] on div at bounding box center [23, 185] width 8 height 8
click at [30, 225] on div at bounding box center [22, 225] width 15 height 15
click at [28, 289] on div at bounding box center [22, 292] width 15 height 15
click at [234, 379] on icon at bounding box center [234, 446] width 1 height 1
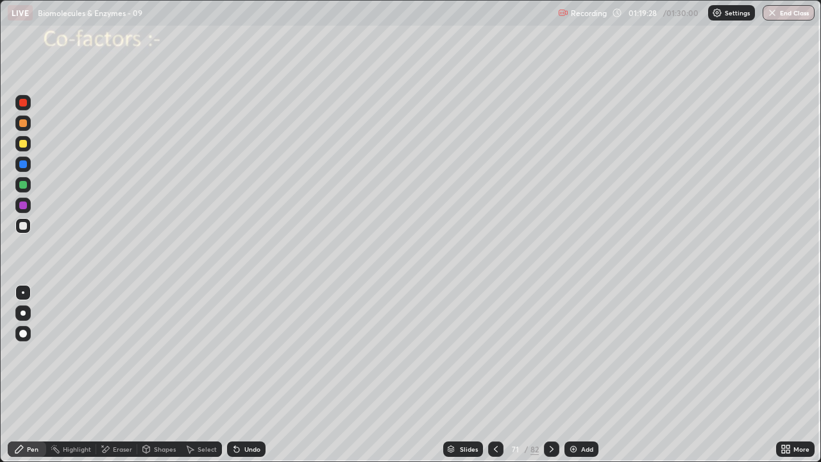
click at [28, 185] on div at bounding box center [22, 184] width 15 height 15
click at [28, 227] on div at bounding box center [22, 225] width 15 height 15
click at [24, 164] on div at bounding box center [23, 164] width 8 height 8
click at [29, 188] on div at bounding box center [22, 184] width 15 height 15
click at [26, 226] on div at bounding box center [23, 226] width 8 height 8
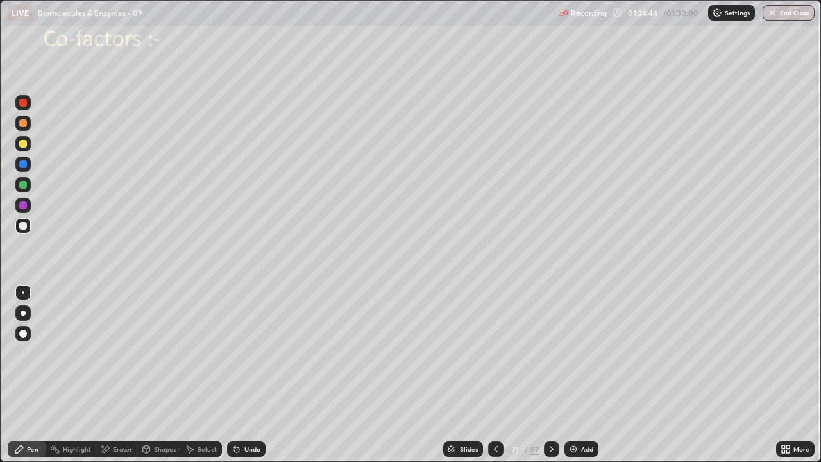
click at [494, 379] on div at bounding box center [495, 448] width 15 height 15
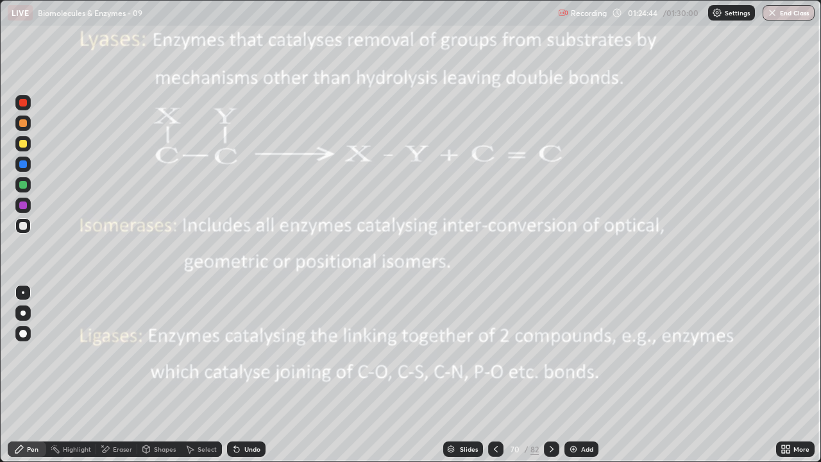
click at [495, 379] on icon at bounding box center [496, 449] width 10 height 10
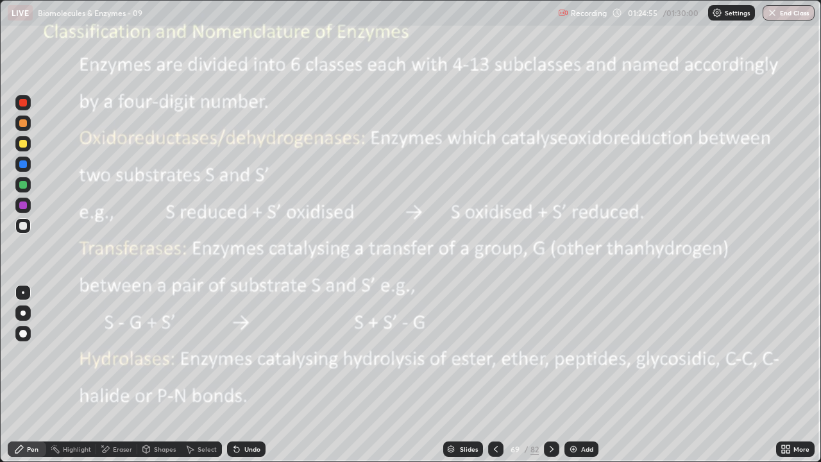
click at [550, 379] on icon at bounding box center [552, 449] width 10 height 10
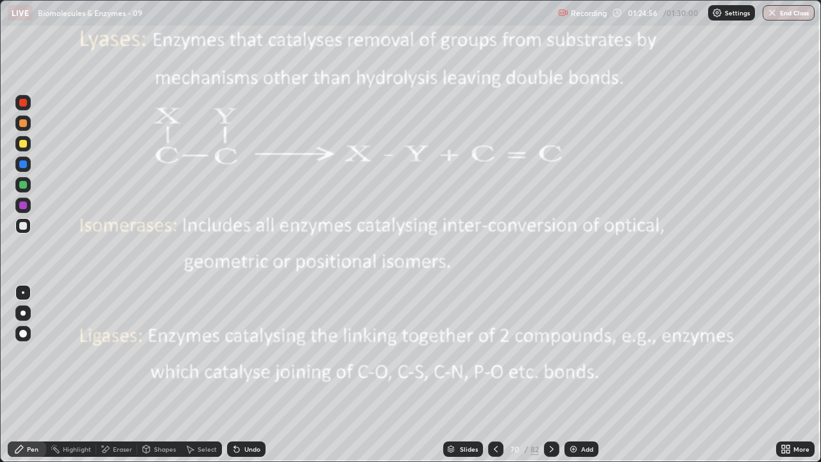
click at [550, 379] on icon at bounding box center [552, 449] width 10 height 10
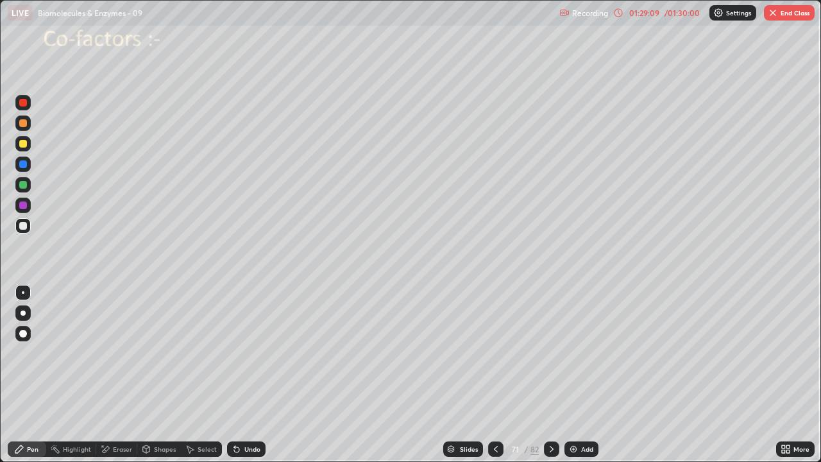
click at [796, 15] on button "End Class" at bounding box center [789, 12] width 51 height 15
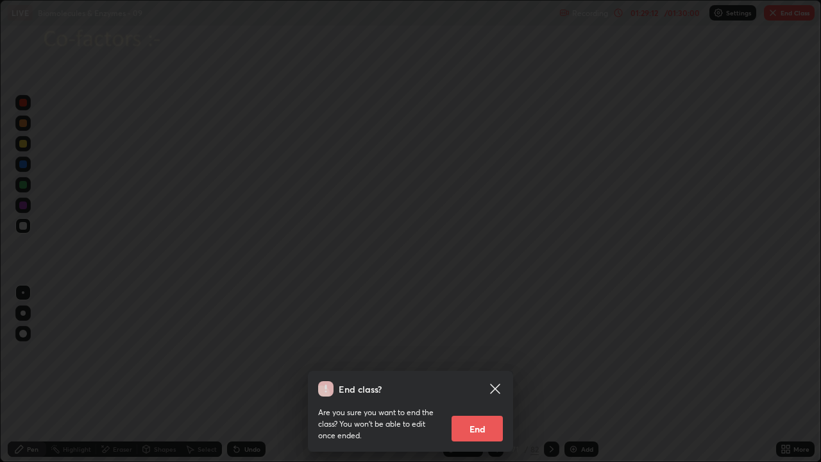
click at [476, 379] on button "End" at bounding box center [477, 429] width 51 height 26
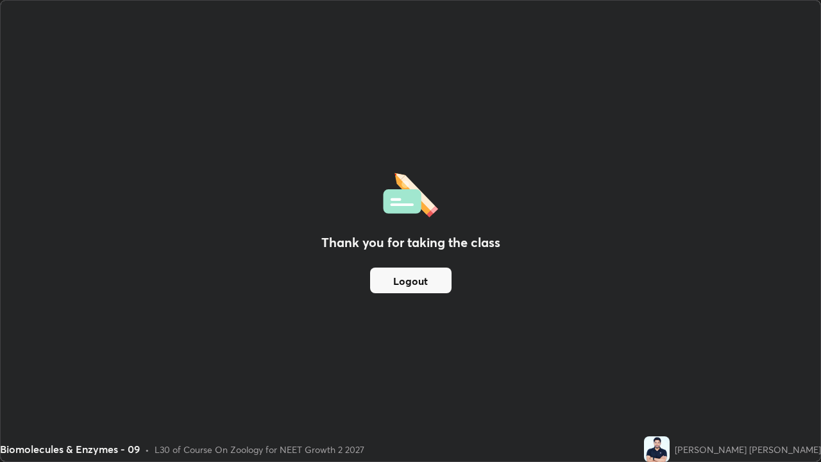
click at [433, 270] on button "Logout" at bounding box center [410, 281] width 81 height 26
